Goal: Check status: Check status

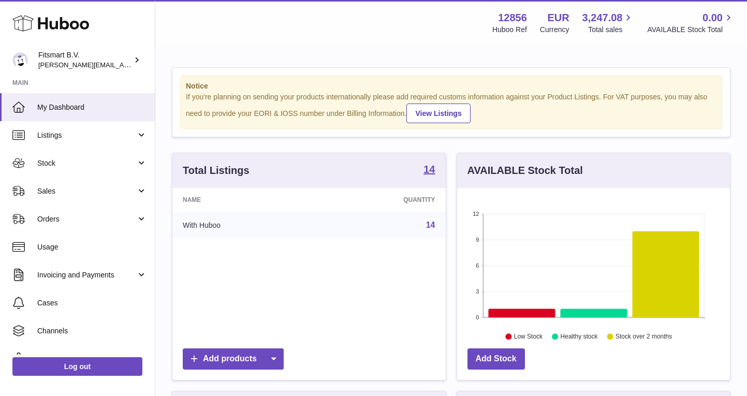
scroll to position [161, 273]
click at [78, 196] on link "Sales" at bounding box center [77, 191] width 155 height 28
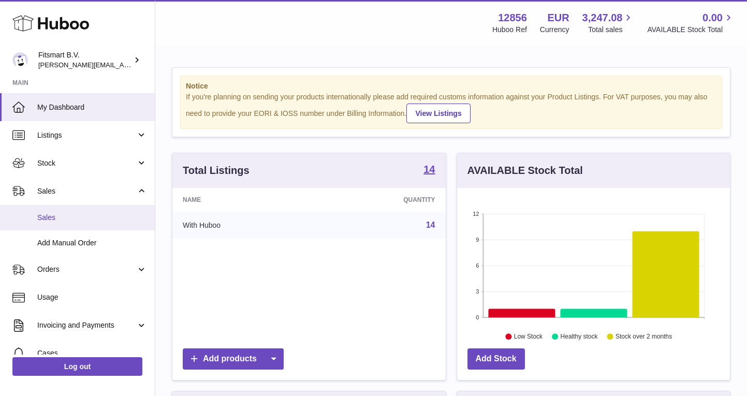
click at [76, 220] on span "Sales" at bounding box center [92, 218] width 110 height 10
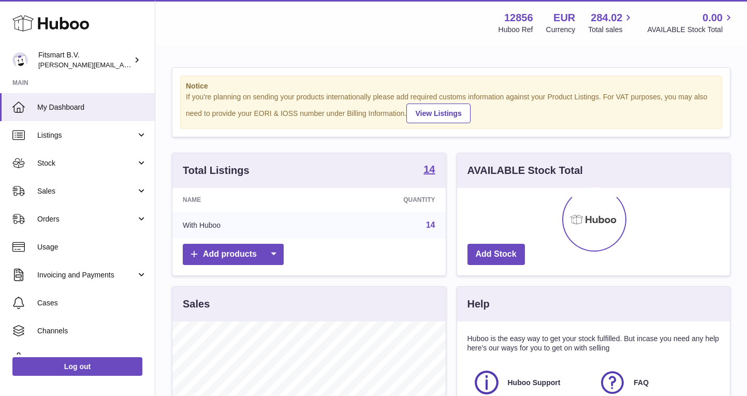
scroll to position [161, 273]
click at [79, 188] on span "Sales" at bounding box center [86, 191] width 99 height 10
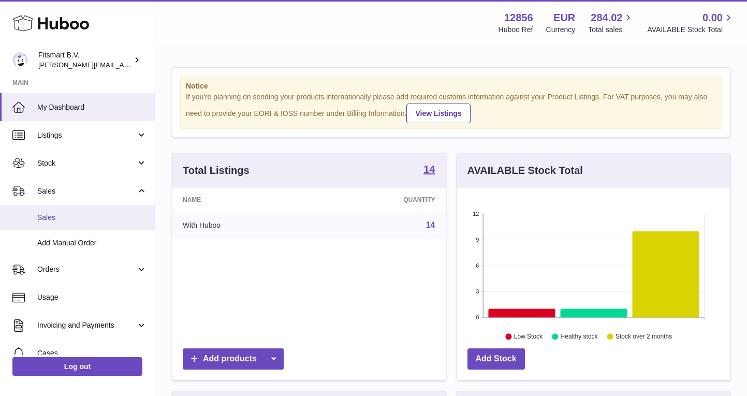
click at [72, 221] on link "Sales" at bounding box center [77, 217] width 155 height 25
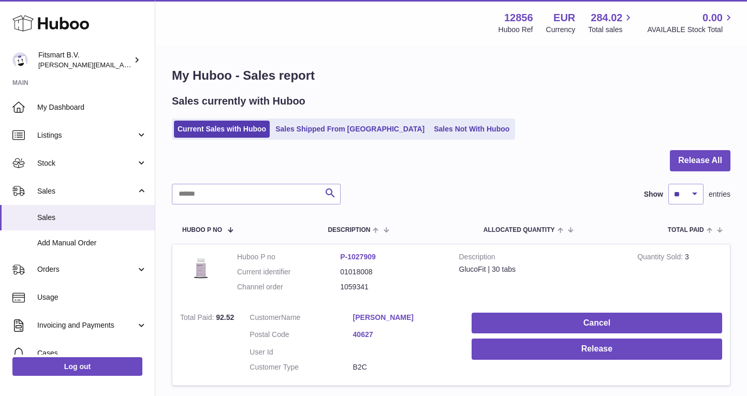
click at [349, 110] on div "Sales currently with Huboo Current Sales with Huboo Sales Shipped From Huboo Sa…" at bounding box center [451, 117] width 558 height 46
click at [340, 125] on link "Sales Shipped From Huboo" at bounding box center [350, 129] width 156 height 17
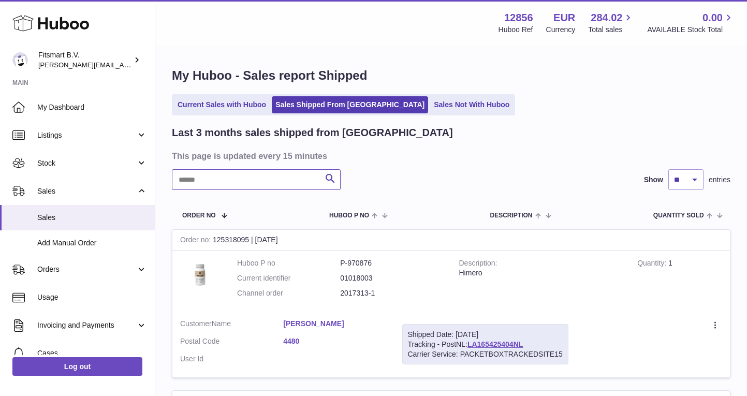
click at [271, 176] on input "text" at bounding box center [256, 179] width 169 height 21
paste input "*******"
type input "*******"
